Goal: Check status: Check status

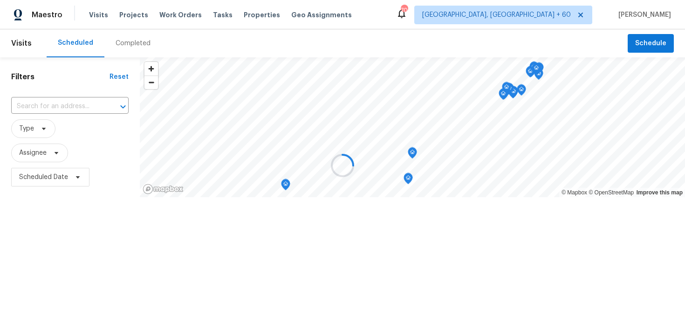
click at [117, 41] on div at bounding box center [342, 165] width 685 height 331
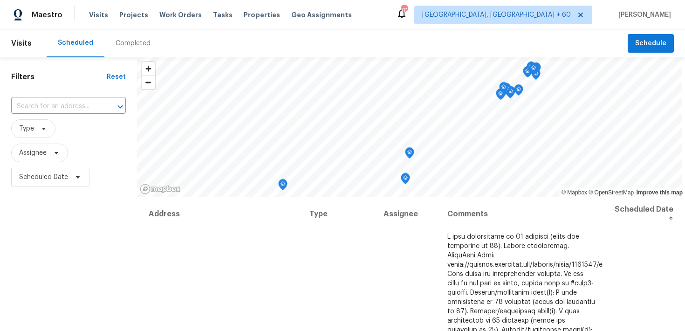
click at [125, 44] on div "Completed" at bounding box center [133, 43] width 35 height 9
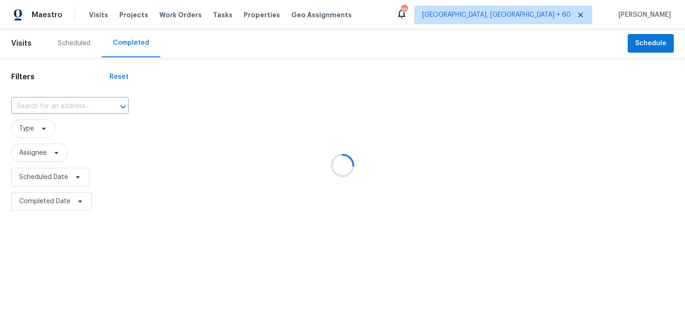
click at [62, 99] on div at bounding box center [342, 165] width 685 height 331
click at [42, 108] on div at bounding box center [342, 165] width 685 height 331
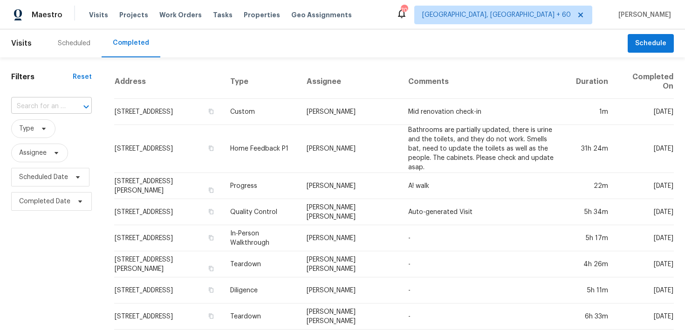
click at [39, 106] on input "text" at bounding box center [38, 106] width 55 height 14
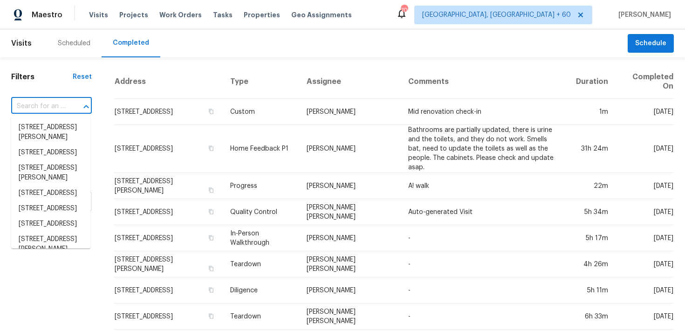
paste input "[STREET_ADDRESS]"
type input "[STREET_ADDRESS]"
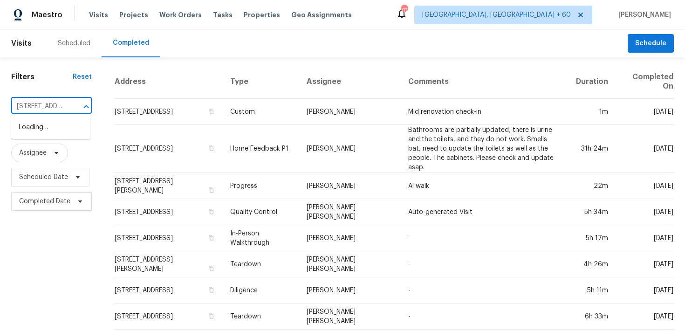
scroll to position [0, 96]
click at [32, 129] on li "[STREET_ADDRESS]" at bounding box center [50, 127] width 79 height 15
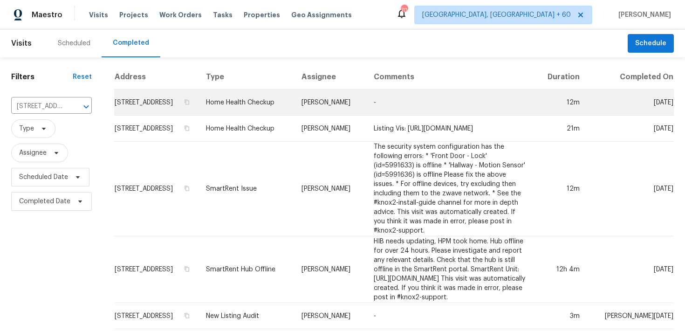
click at [264, 116] on td "Home Health Checkup" at bounding box center [247, 103] width 96 height 26
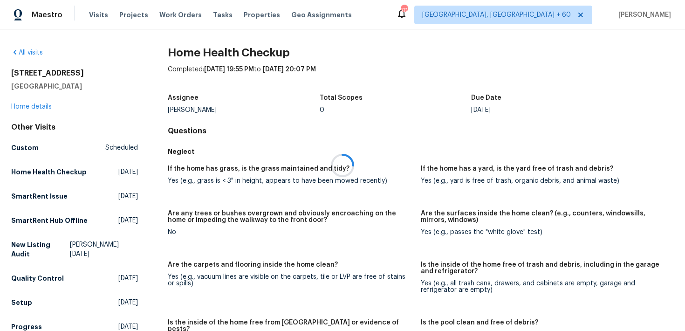
click at [26, 106] on div at bounding box center [342, 165] width 685 height 331
click at [14, 108] on link "Home details" at bounding box center [31, 107] width 41 height 7
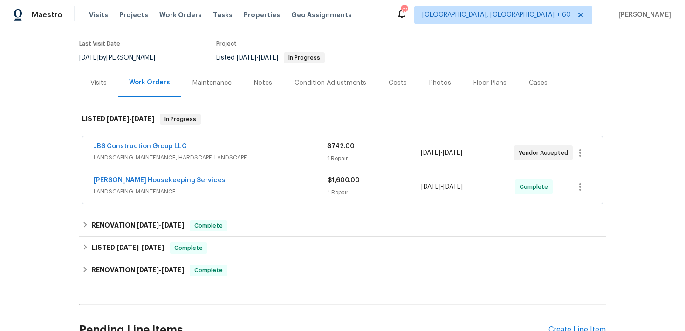
scroll to position [89, 0]
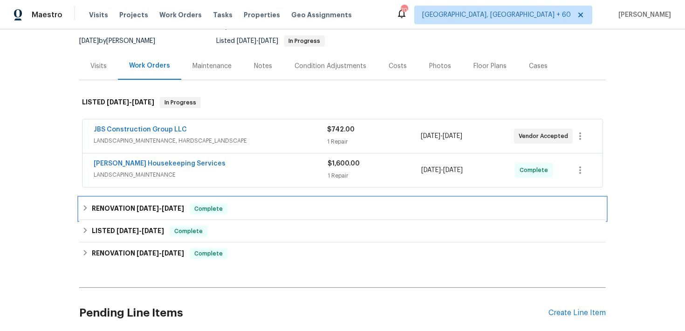
click at [234, 205] on div "RENOVATION [DATE] - [DATE] Complete" at bounding box center [342, 208] width 521 height 11
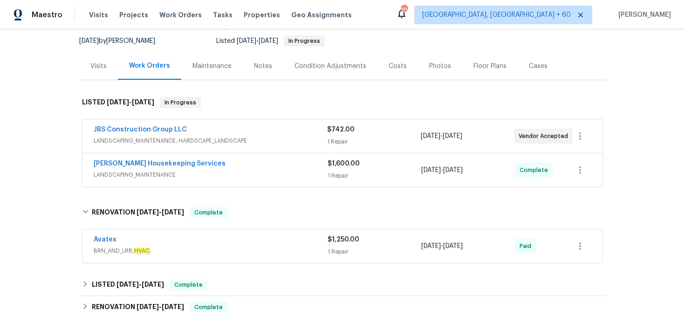
click at [334, 172] on div "1 Repair" at bounding box center [375, 175] width 94 height 9
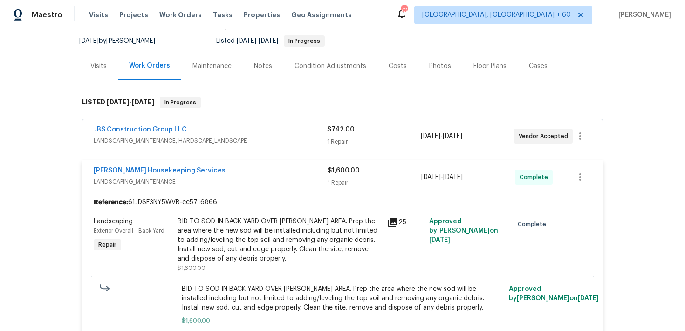
click at [340, 143] on div "1 Repair" at bounding box center [373, 141] width 93 height 9
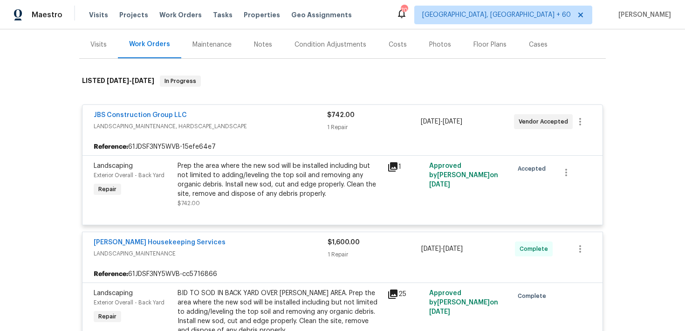
scroll to position [112, 0]
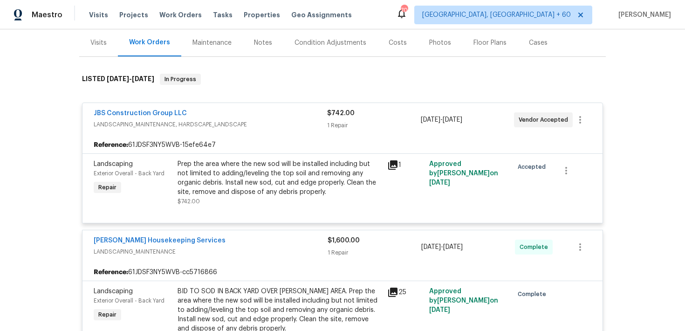
click at [349, 109] on div "$742.00" at bounding box center [373, 113] width 93 height 9
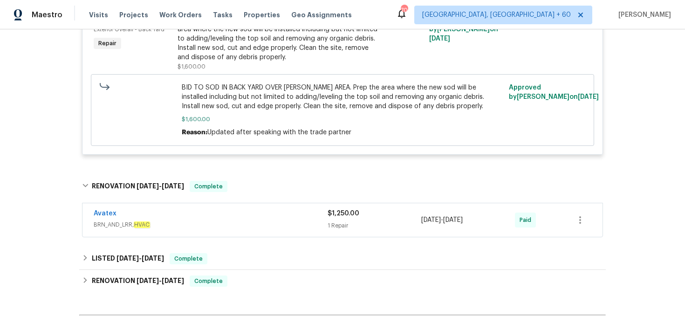
scroll to position [297, 0]
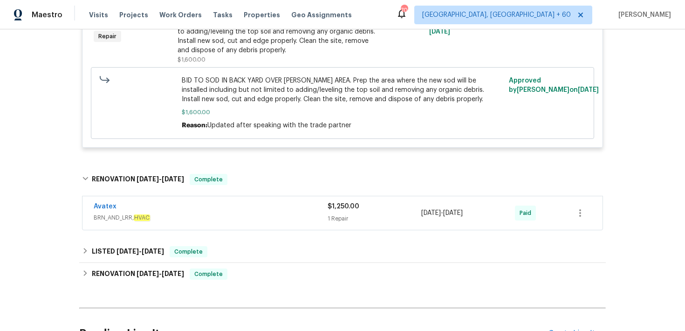
click at [340, 219] on div "1 Repair" at bounding box center [375, 218] width 94 height 9
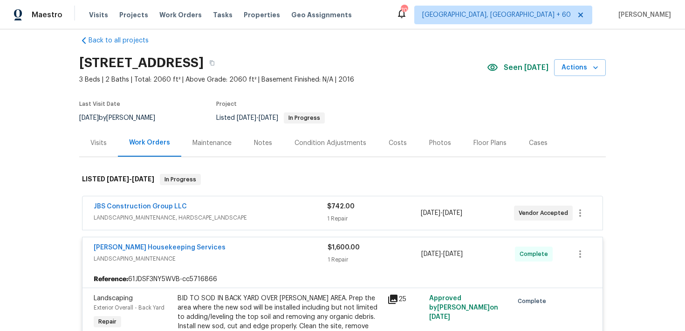
scroll to position [0, 0]
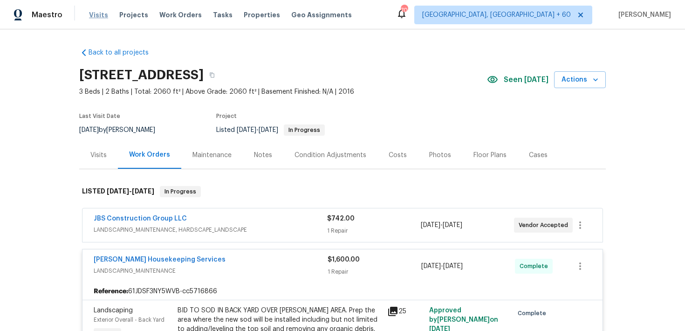
click at [99, 16] on span "Visits" at bounding box center [98, 14] width 19 height 9
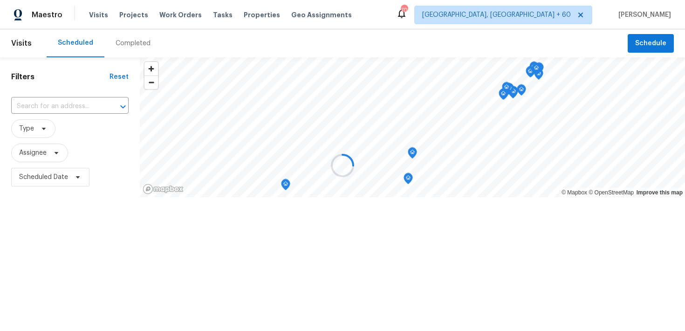
click at [129, 40] on div at bounding box center [342, 165] width 685 height 331
click at [117, 46] on div at bounding box center [342, 165] width 685 height 331
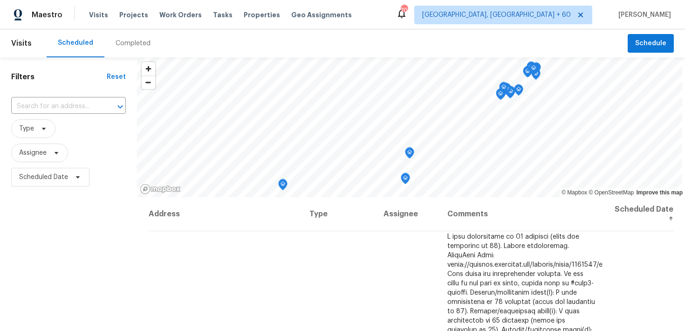
click at [127, 44] on div "Completed" at bounding box center [133, 43] width 35 height 9
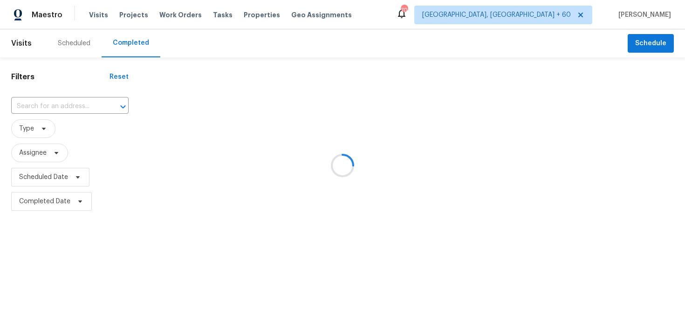
click at [62, 102] on div at bounding box center [342, 165] width 685 height 331
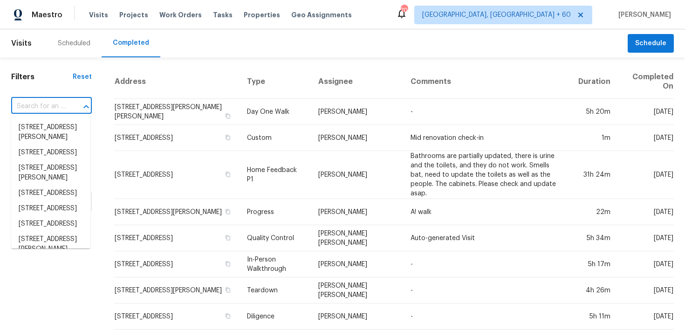
click at [45, 105] on input "text" at bounding box center [38, 106] width 55 height 14
paste input "[STREET_ADDRESS]"
type input "[STREET_ADDRESS]"
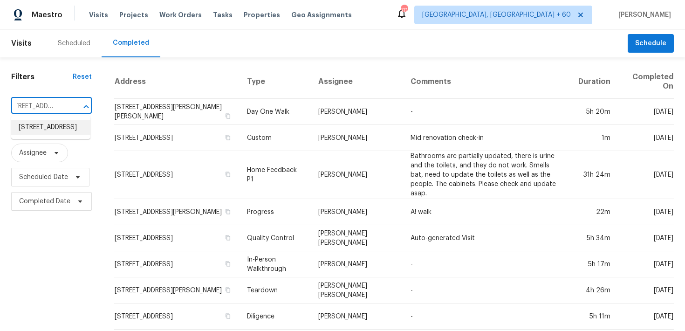
click at [52, 126] on li "[STREET_ADDRESS]" at bounding box center [50, 127] width 79 height 15
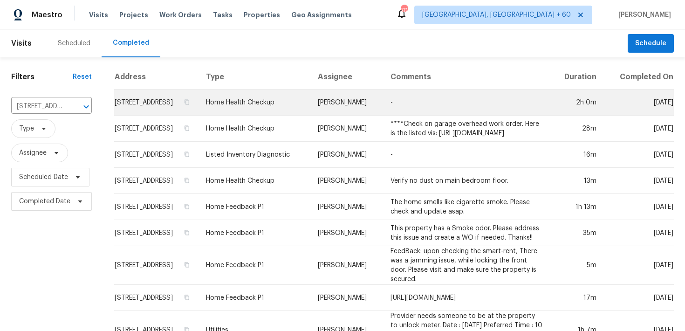
click at [225, 111] on td "Home Health Checkup" at bounding box center [255, 103] width 112 height 26
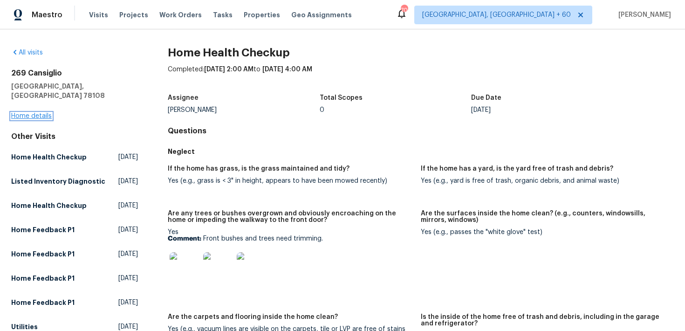
click at [19, 113] on link "Home details" at bounding box center [31, 116] width 41 height 7
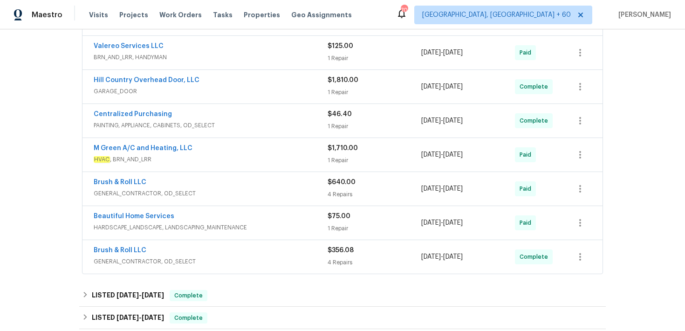
scroll to position [209, 0]
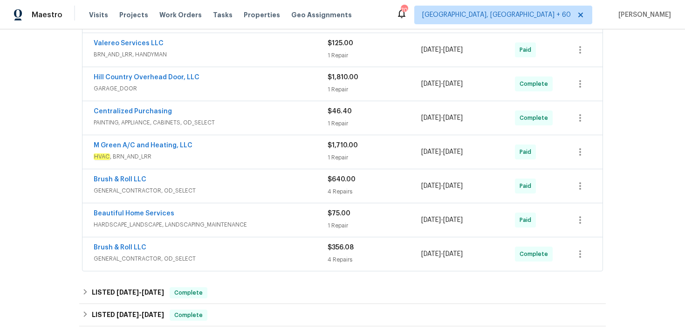
click at [335, 256] on div "4 Repairs" at bounding box center [375, 259] width 94 height 9
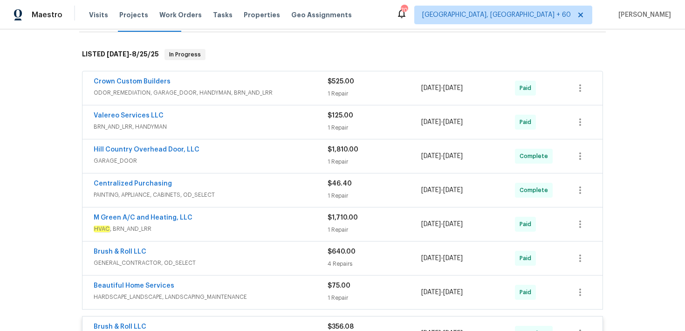
scroll to position [130, 0]
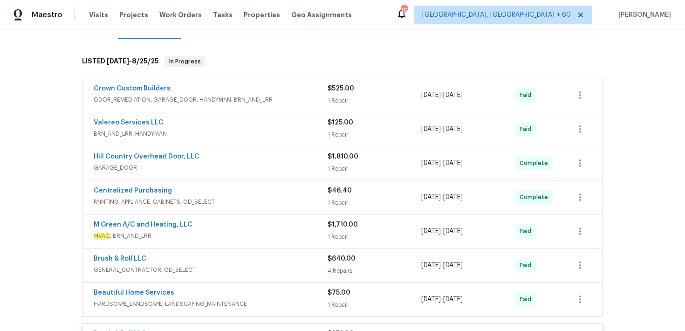
click at [332, 195] on div "$46.40 1 Repair" at bounding box center [375, 197] width 94 height 22
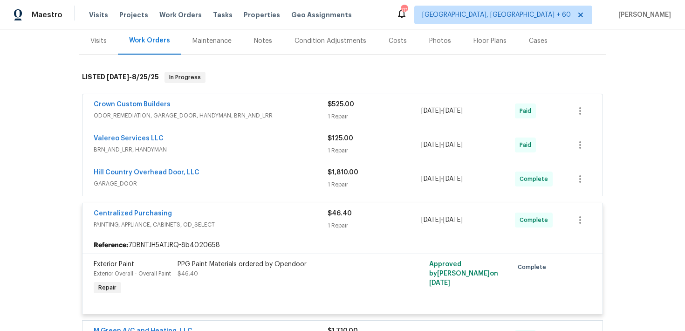
scroll to position [105, 0]
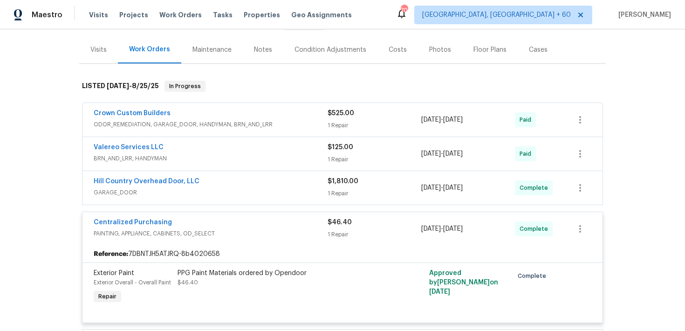
click at [341, 160] on div "1 Repair" at bounding box center [375, 159] width 94 height 9
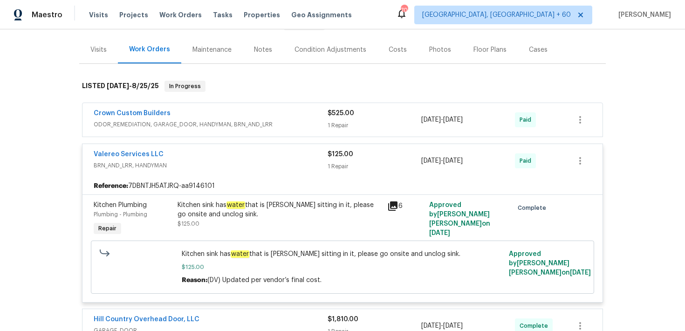
click at [339, 129] on div "1 Repair" at bounding box center [375, 125] width 94 height 9
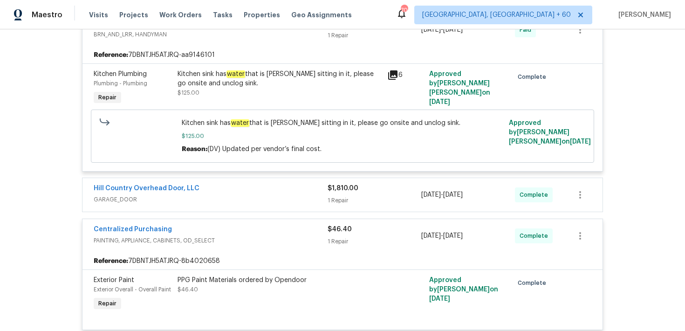
scroll to position [356, 0]
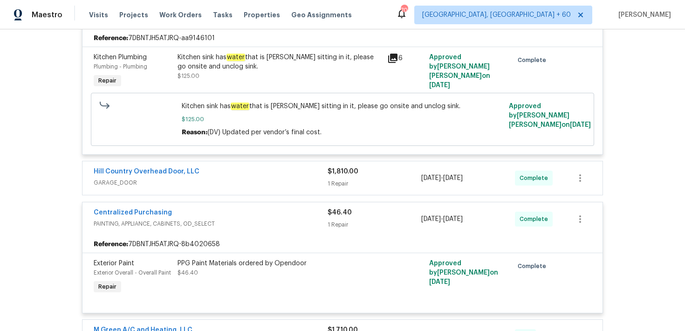
click at [343, 182] on div "1 Repair" at bounding box center [375, 183] width 94 height 9
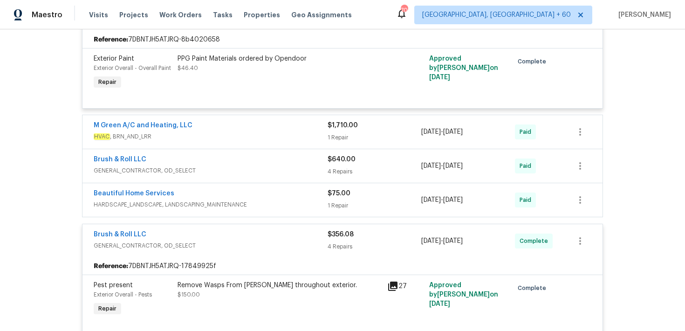
scroll to position [748, 0]
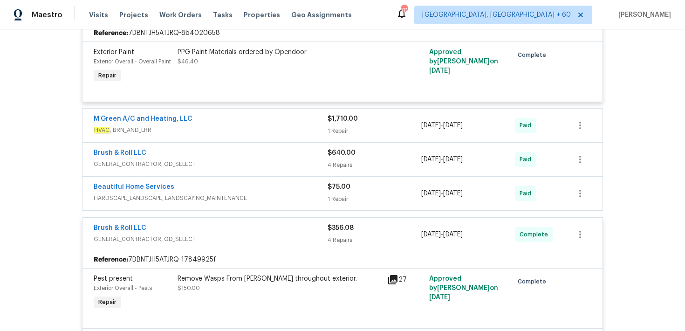
click at [332, 131] on div "1 Repair" at bounding box center [375, 130] width 94 height 9
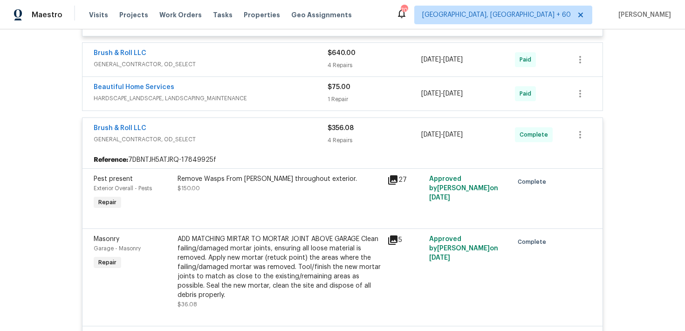
scroll to position [1002, 0]
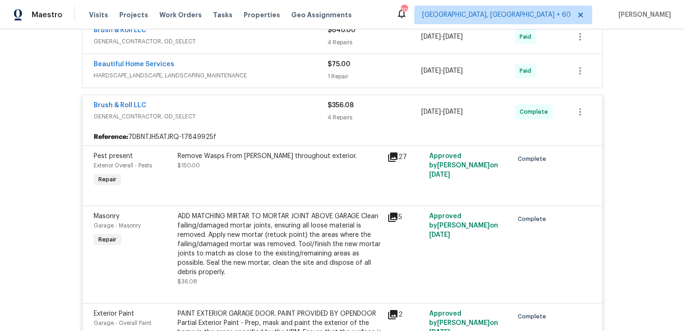
click at [339, 37] on div "$640.00 4 Repairs" at bounding box center [375, 37] width 94 height 22
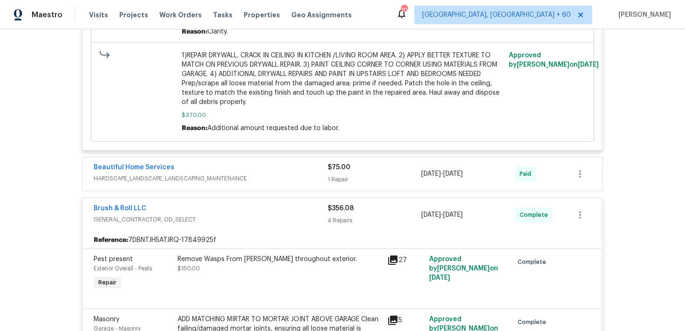
scroll to position [1584, 0]
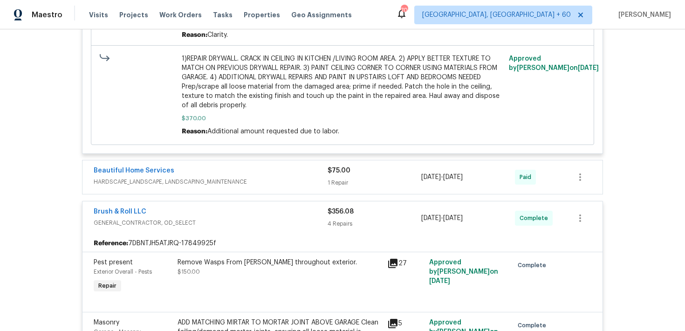
click at [338, 180] on div "1 Repair" at bounding box center [375, 182] width 94 height 9
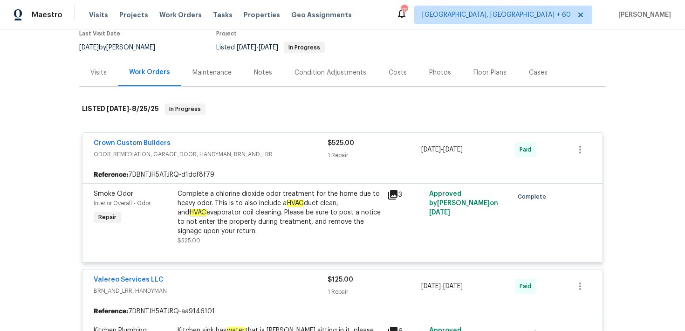
scroll to position [0, 0]
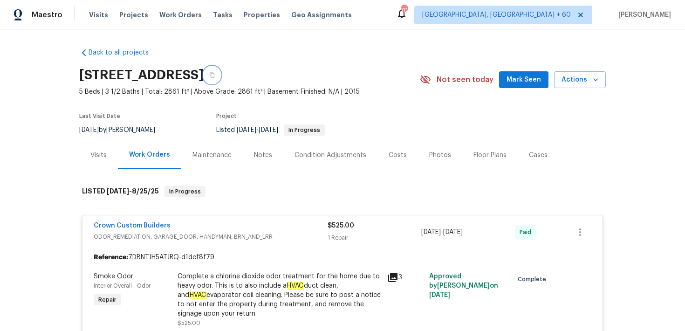
click at [221, 76] on button "button" at bounding box center [212, 75] width 17 height 17
